Goal: Transaction & Acquisition: Purchase product/service

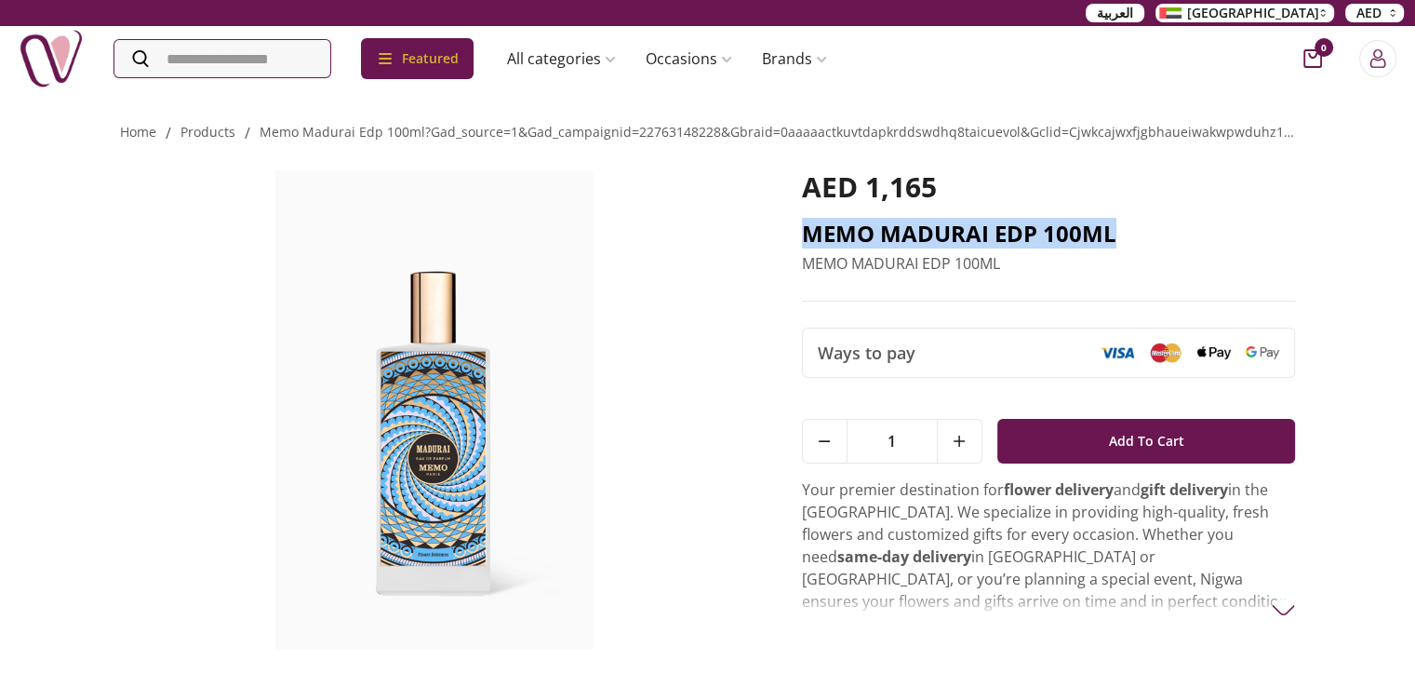
drag, startPoint x: 786, startPoint y: 230, endPoint x: 1128, endPoint y: 242, distance: 341.7
click at [1128, 242] on div "AED 1,165 MEMO MADURAI EDP 100ML MEMO MADURAI EDP 100ML Ways to pay 1 Add To Ca…" at bounding box center [708, 418] width 1176 height 548
copy h2 "MEMO MADURAI EDP 100ML"
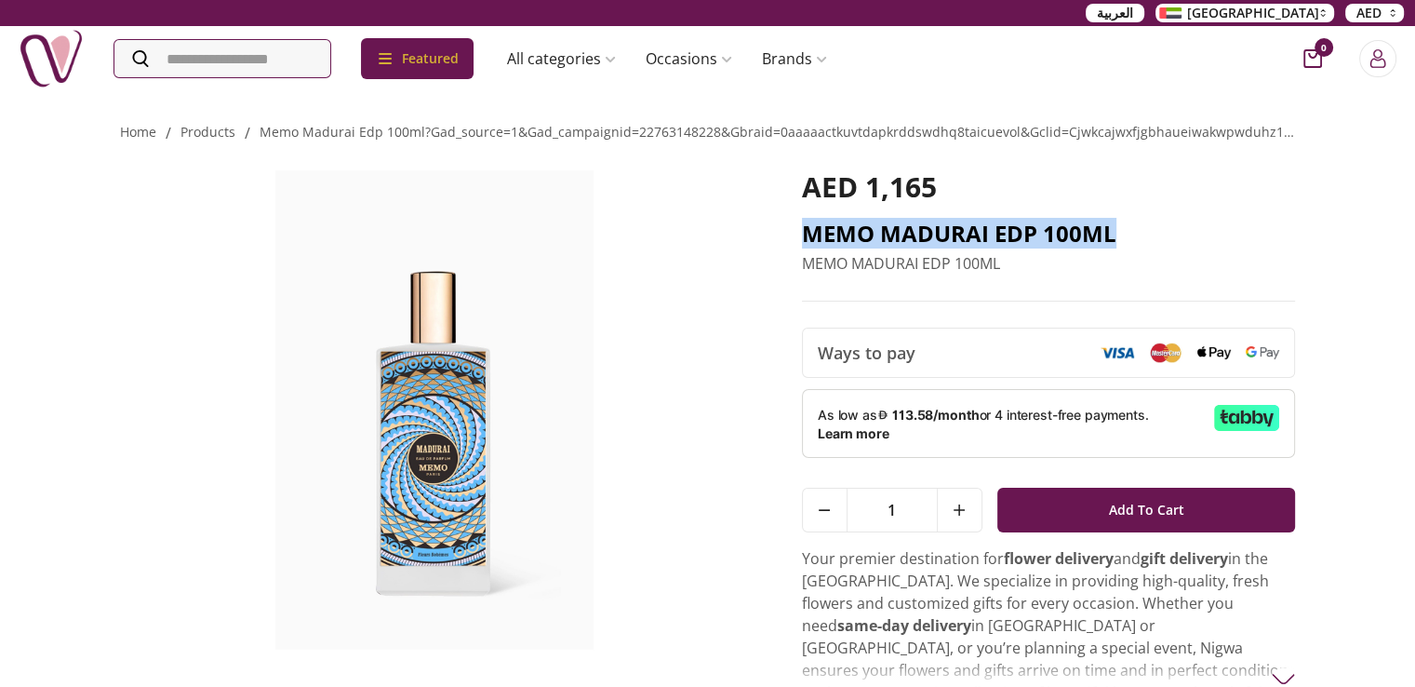
drag, startPoint x: 796, startPoint y: 238, endPoint x: 1127, endPoint y: 247, distance: 331.3
click at [1127, 247] on div "AED 1,165 MEMO MADURAI EDP 100ML MEMO MADURAI EDP 100ML Ways to pay 1 Add To Ca…" at bounding box center [708, 424] width 1176 height 561
copy h2 "MEMO MADURAI EDP 100ML"
drag, startPoint x: 1123, startPoint y: 237, endPoint x: 794, endPoint y: 231, distance: 329.4
click at [794, 231] on div "AED 1,165 MEMO MADURAI EDP 100ML MEMO MADURAI EDP 100ML Ways to pay 1 Add To Ca…" at bounding box center [708, 424] width 1176 height 561
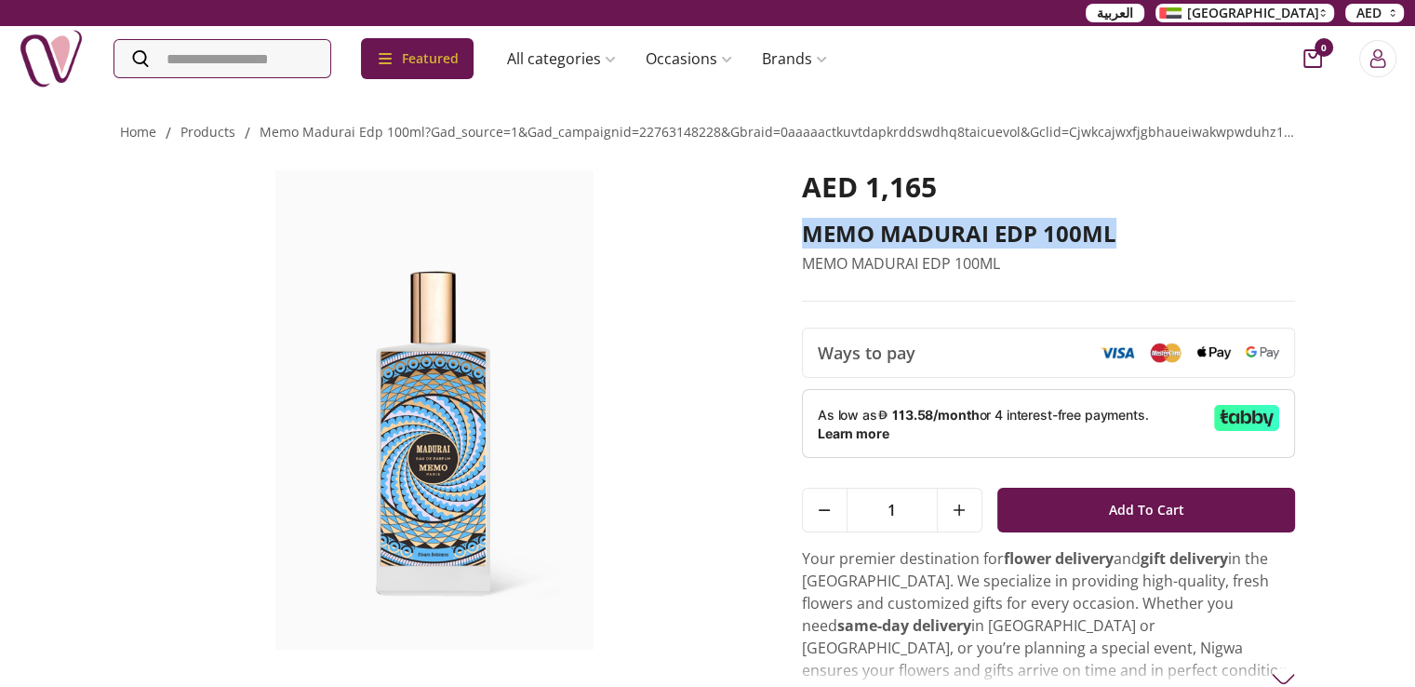
copy h2 "MEMO MADURAI EDP 100ML"
click at [868, 239] on h2 "MEMO MADURAI EDP 100ML" at bounding box center [1049, 234] width 494 height 30
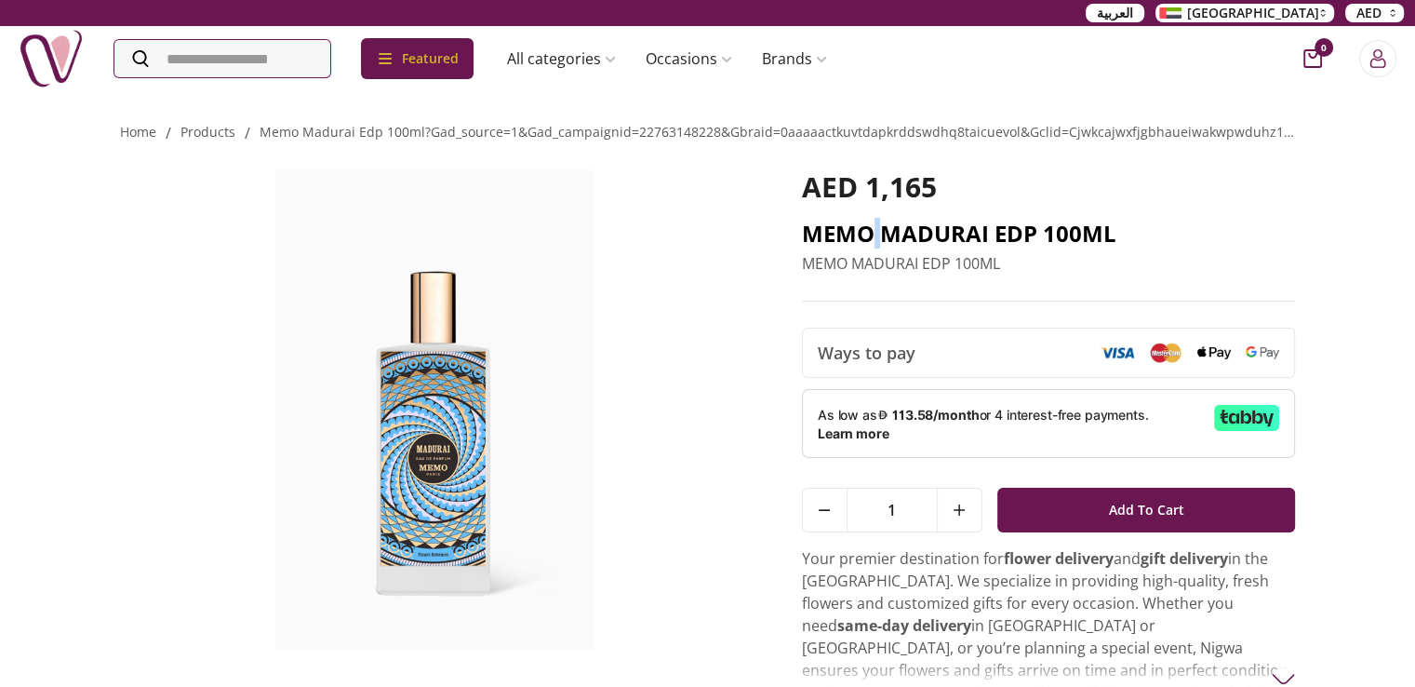
click at [868, 239] on h2 "MEMO MADURAI EDP 100ML" at bounding box center [1049, 234] width 494 height 30
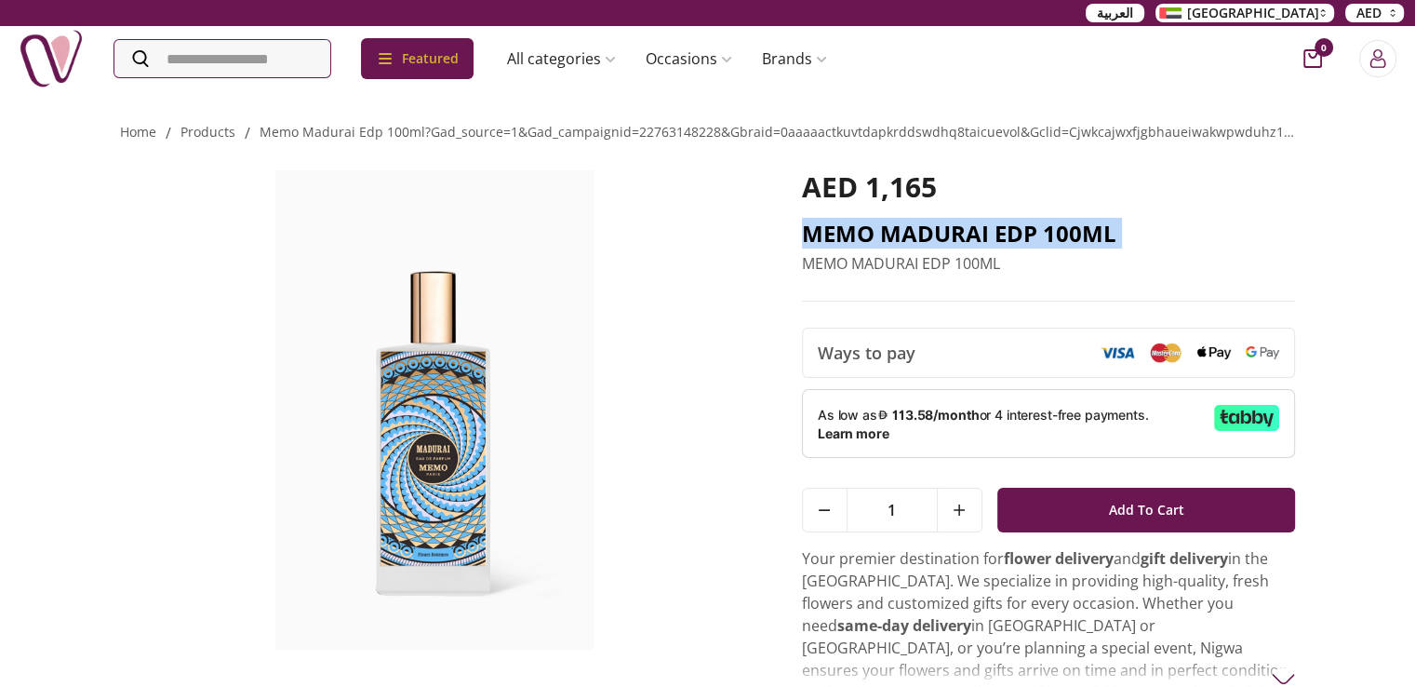
click at [868, 239] on h2 "MEMO MADURAI EDP 100ML" at bounding box center [1049, 234] width 494 height 30
